Goal: Task Accomplishment & Management: Complete application form

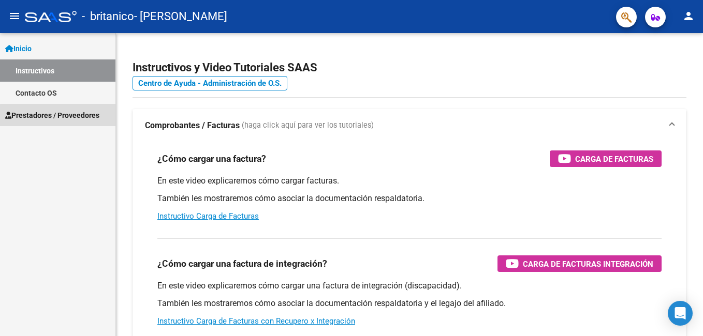
click at [62, 115] on span "Prestadores / Proveedores" at bounding box center [52, 115] width 94 height 11
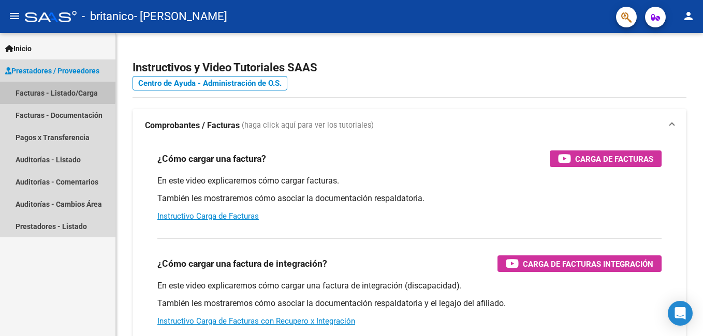
click at [36, 90] on link "Facturas - Listado/Carga" at bounding box center [57, 93] width 115 height 22
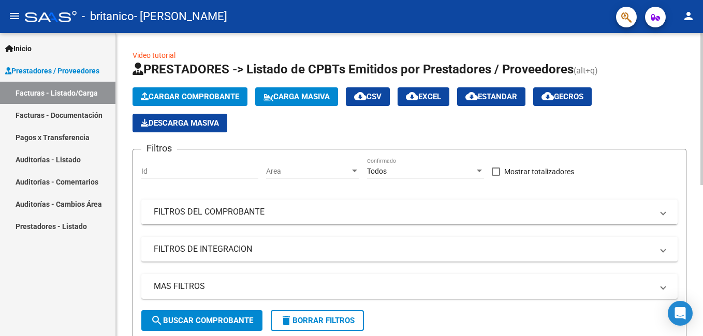
click at [218, 97] on span "Cargar Comprobante" at bounding box center [190, 96] width 98 height 9
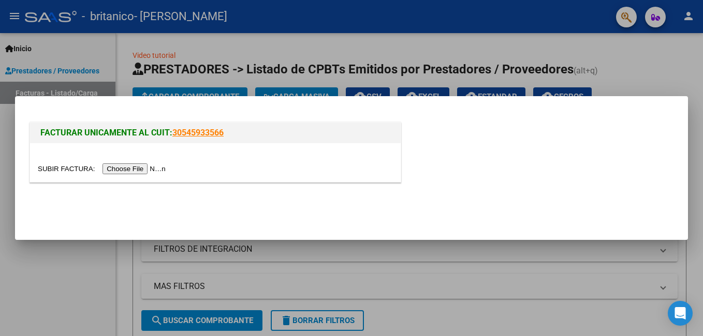
click at [133, 167] on input "file" at bounding box center [103, 169] width 131 height 11
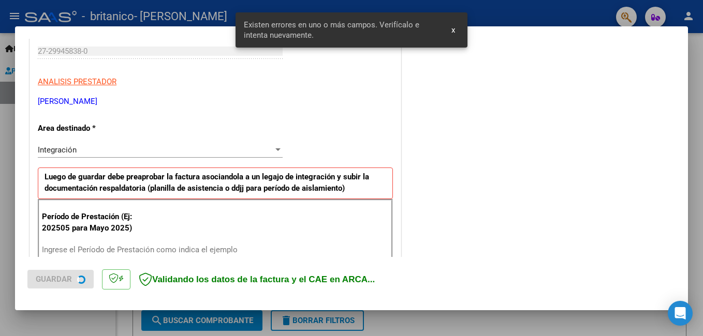
scroll to position [232, 0]
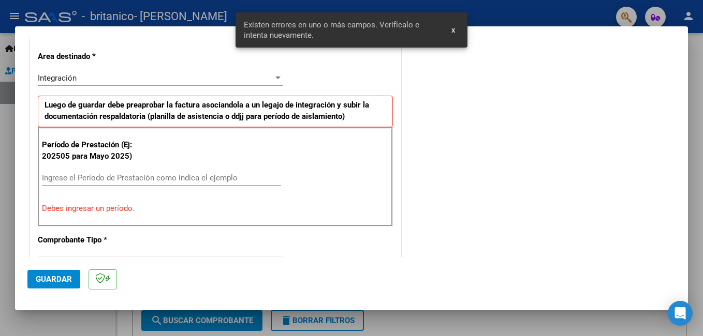
click at [551, 275] on mat-dialog-actions "Guardar" at bounding box center [351, 277] width 648 height 41
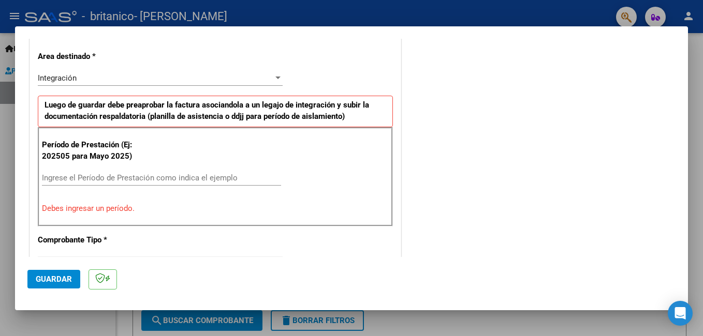
click at [457, 26] on mat-dialog-container "COMPROBANTE VER COMPROBANTE El comprobante fue leído exitosamente. DATOS DEL CO…" at bounding box center [351, 168] width 673 height 284
click at [456, 26] on mat-dialog-container "COMPROBANTE VER COMPROBANTE El comprobante fue leído exitosamente. DATOS DEL CO…" at bounding box center [351, 168] width 673 height 284
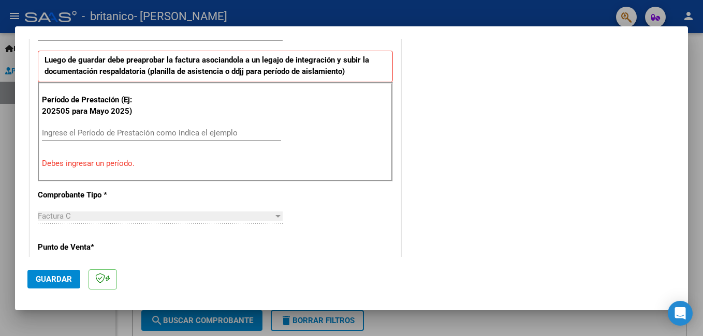
scroll to position [280, 0]
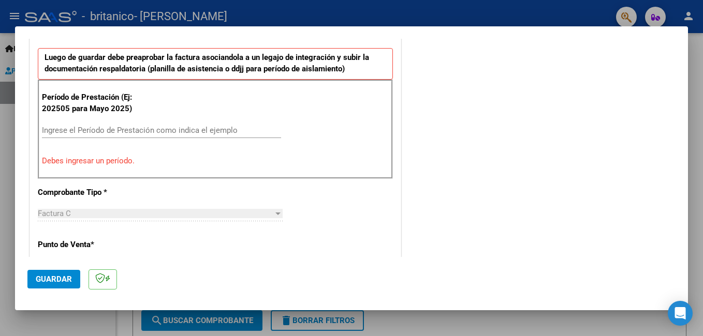
click at [223, 130] on input "Ingrese el Período de Prestación como indica el ejemplo" at bounding box center [161, 130] width 239 height 9
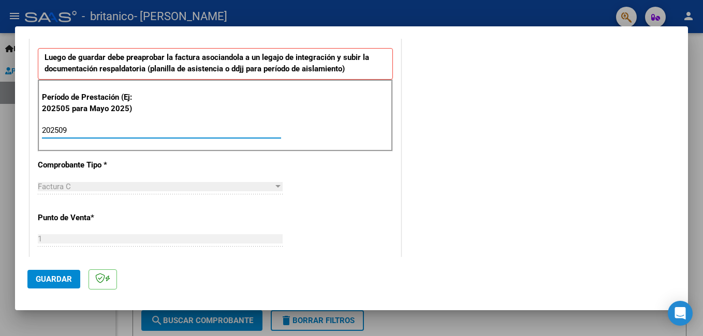
type input "202509"
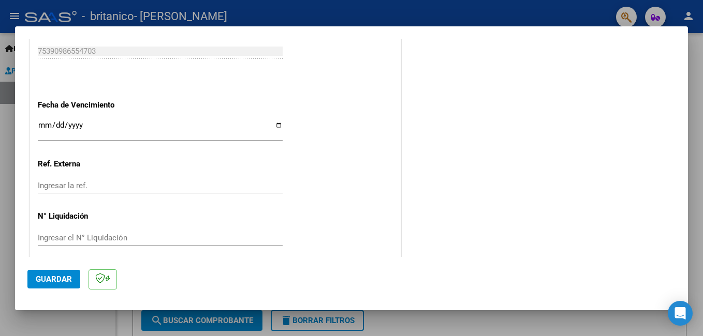
scroll to position [692, 0]
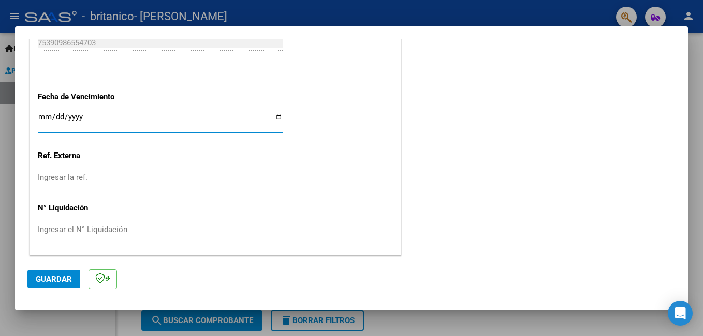
click at [112, 116] on input "Ingresar la fecha" at bounding box center [160, 121] width 245 height 17
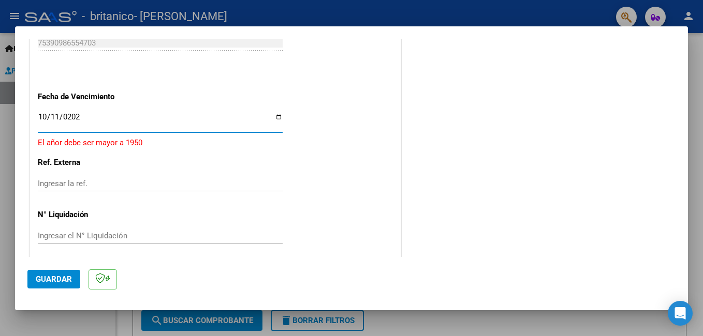
type input "[DATE]"
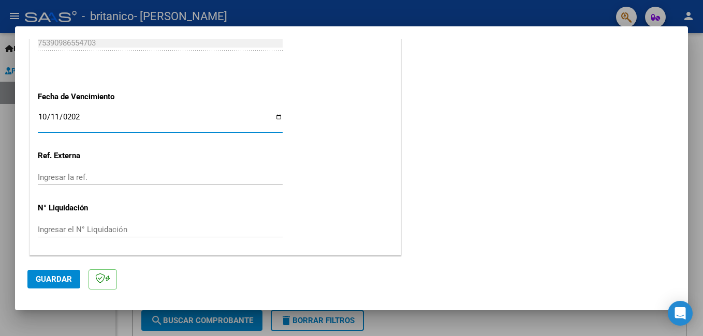
click at [72, 175] on input "Ingresar la ref." at bounding box center [160, 177] width 245 height 9
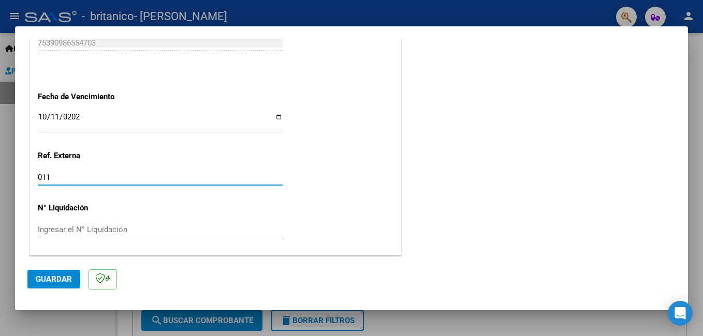
type input "011"
click at [61, 230] on input "Ingresar el N° Liquidación" at bounding box center [160, 229] width 245 height 9
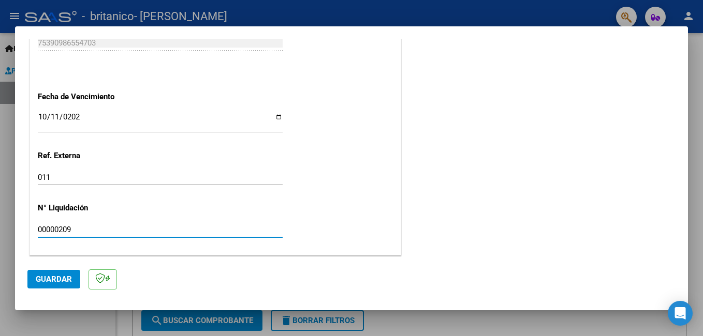
type input "00000209"
click at [223, 190] on div "011 Ingresar la ref." at bounding box center [160, 182] width 245 height 25
click at [54, 276] on span "Guardar" at bounding box center [54, 279] width 36 height 9
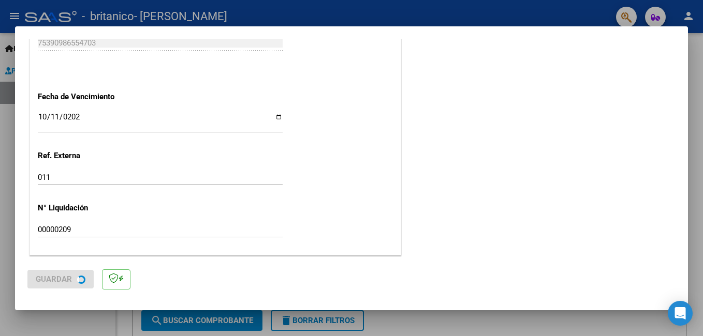
scroll to position [0, 0]
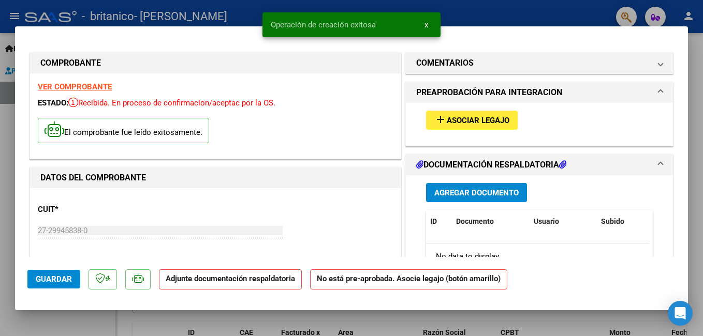
click at [467, 121] on span "Asociar Legajo" at bounding box center [478, 120] width 63 height 9
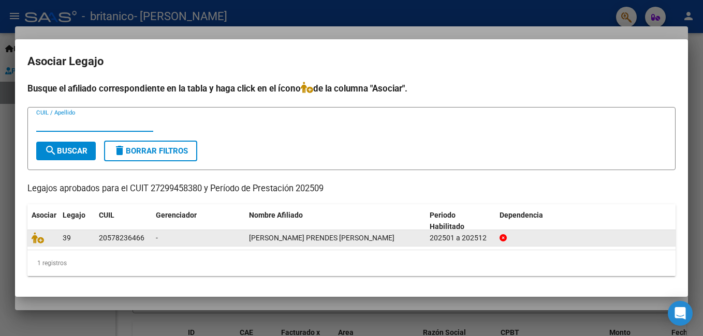
click at [195, 237] on div "-" at bounding box center [198, 238] width 85 height 12
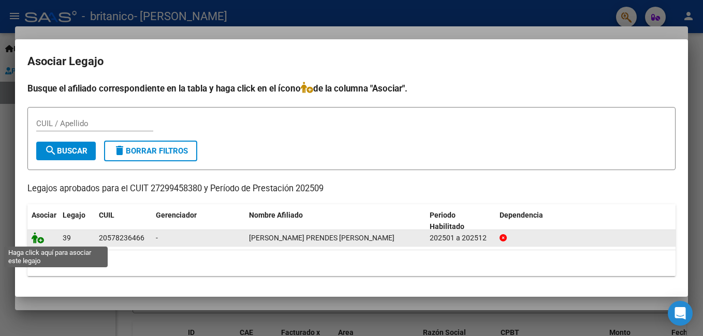
click at [41, 239] on icon at bounding box center [38, 237] width 12 height 11
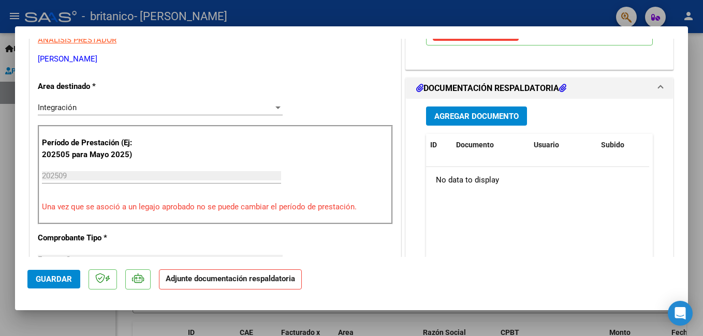
scroll to position [227, 0]
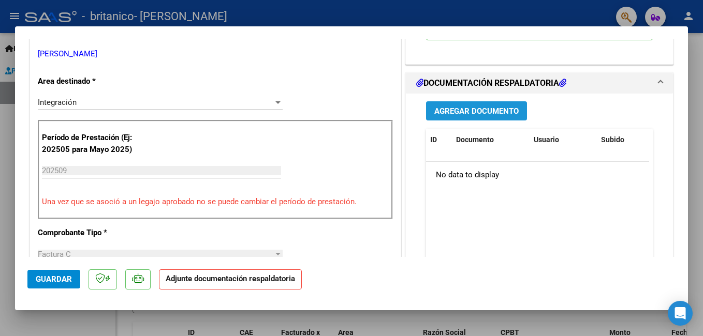
click at [482, 109] on span "Agregar Documento" at bounding box center [476, 111] width 84 height 9
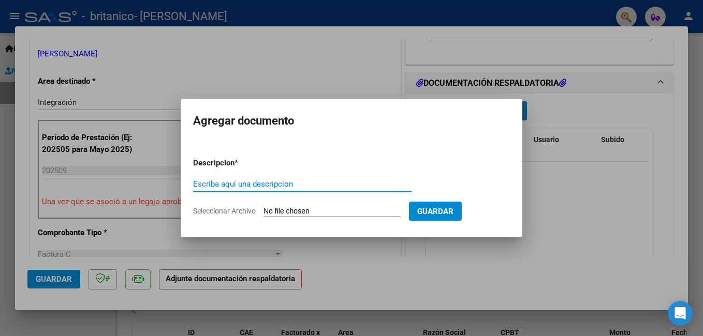
click at [243, 181] on input "Escriba aquí una descripcion" at bounding box center [302, 184] width 218 height 9
type input "PLANILLA DE ASITENCIA"
click at [298, 210] on input "Seleccionar Archivo" at bounding box center [331, 212] width 137 height 10
type input "C:\fakepath\planilla de asistencia septiembre -[PERSON_NAME] .pdf"
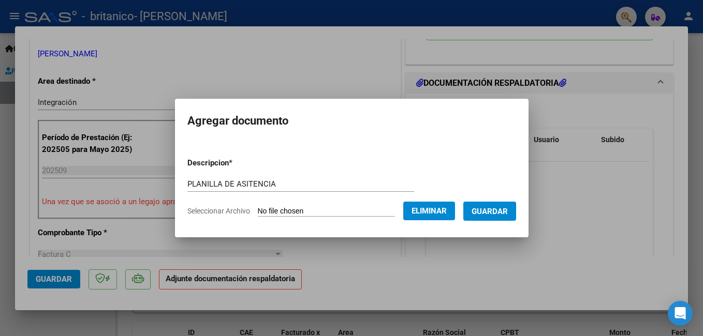
click at [503, 214] on span "Guardar" at bounding box center [490, 211] width 36 height 9
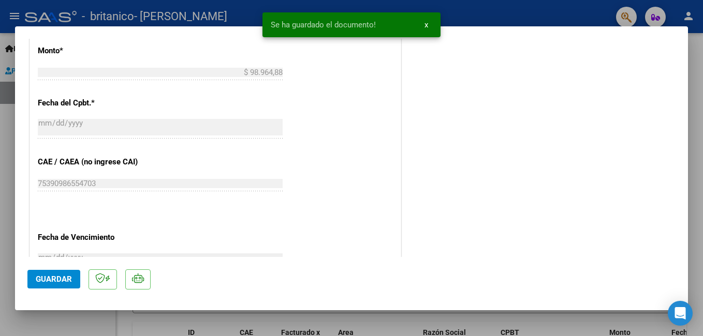
scroll to position [587, 0]
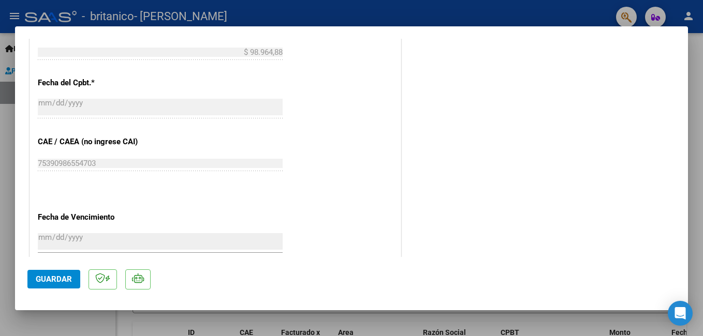
click at [56, 276] on span "Guardar" at bounding box center [54, 279] width 36 height 9
click at [692, 101] on div at bounding box center [351, 168] width 703 height 336
type input "$ 0,00"
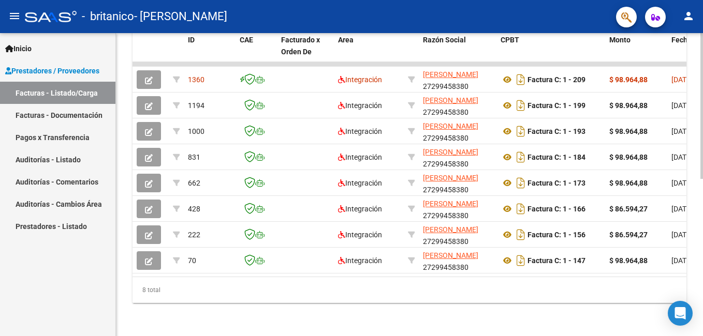
scroll to position [328, 0]
click at [702, 275] on div at bounding box center [701, 263] width 3 height 146
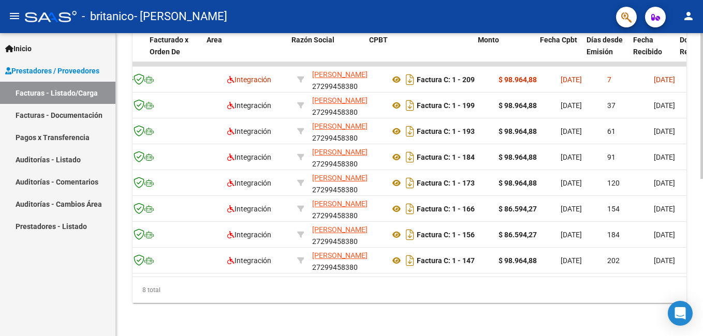
scroll to position [0, 131]
